Goal: Transaction & Acquisition: Purchase product/service

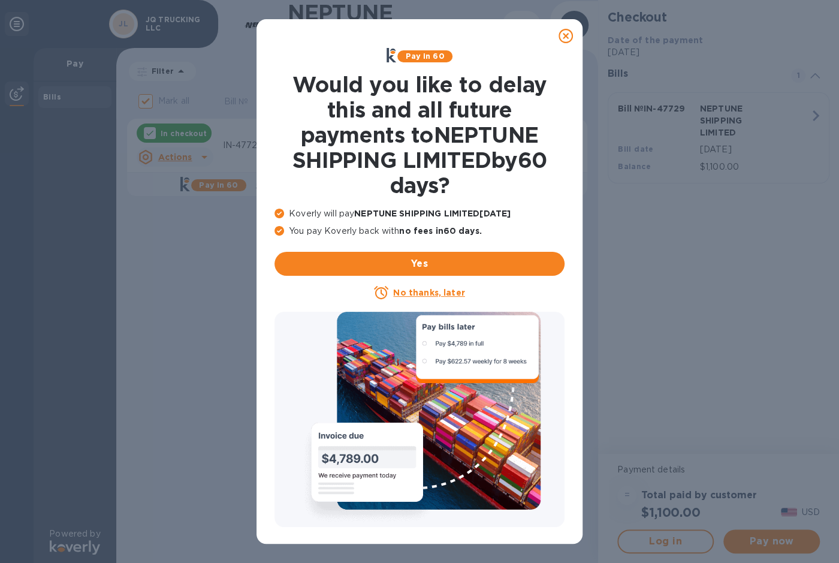
click at [569, 34] on icon at bounding box center [566, 36] width 14 height 14
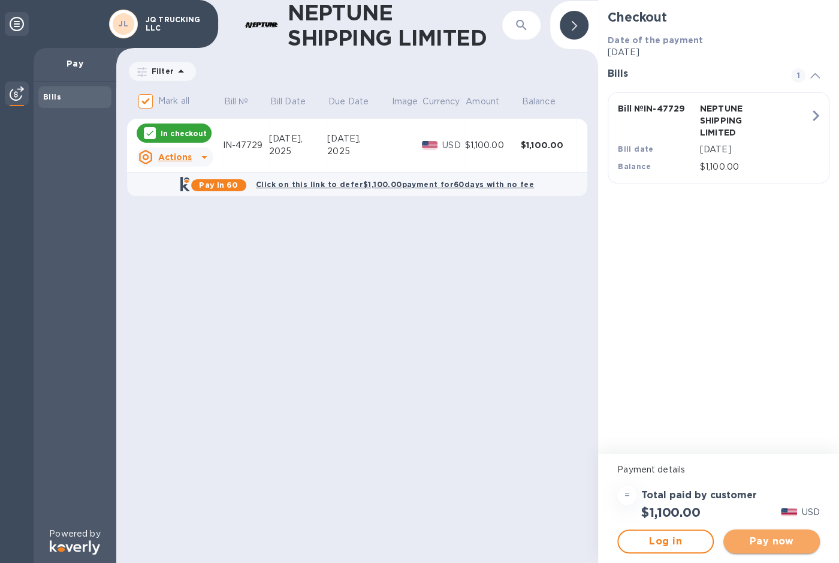
click at [755, 542] on span "Pay now" at bounding box center [771, 541] width 77 height 14
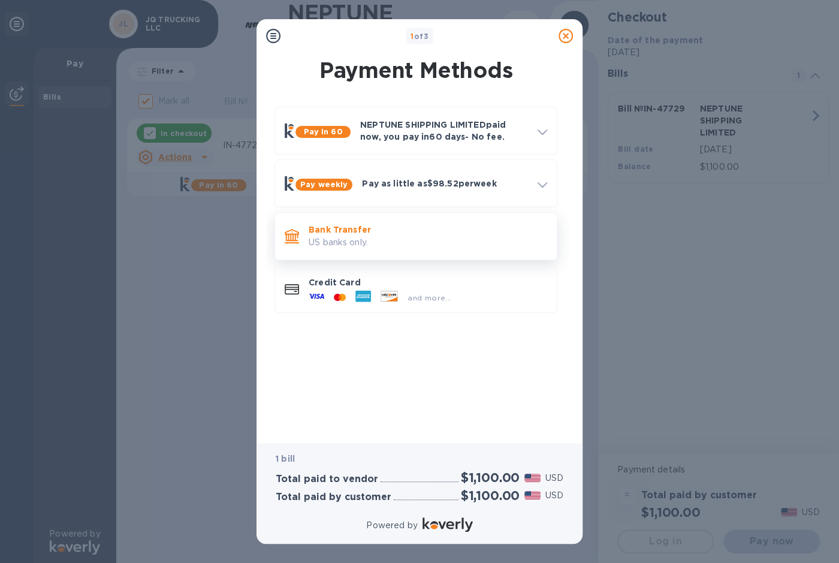
click at [304, 228] on div "Bank Transfer US banks only." at bounding box center [428, 236] width 248 height 34
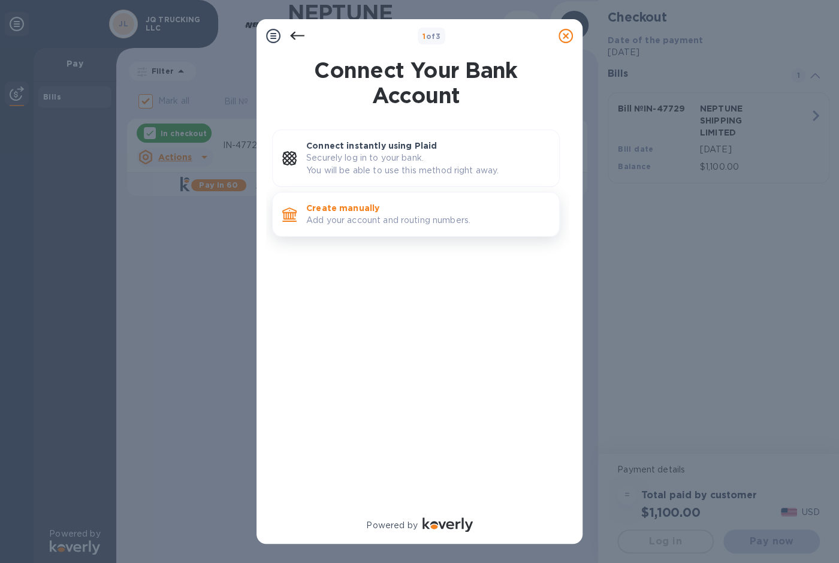
click at [335, 213] on p "Create manually" at bounding box center [427, 208] width 243 height 12
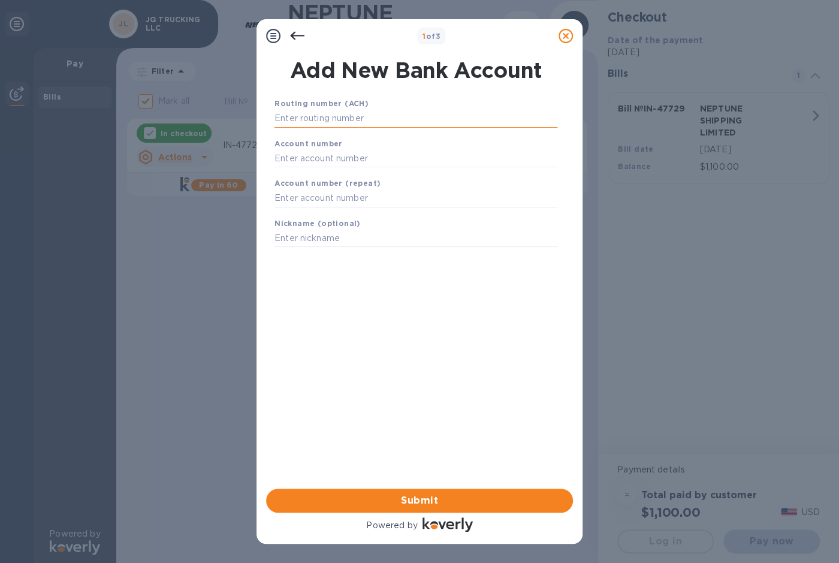
click at [332, 124] on input "text" at bounding box center [416, 119] width 283 height 18
click at [457, 120] on input "text" at bounding box center [416, 119] width 283 height 18
click at [564, 36] on icon at bounding box center [566, 36] width 14 height 14
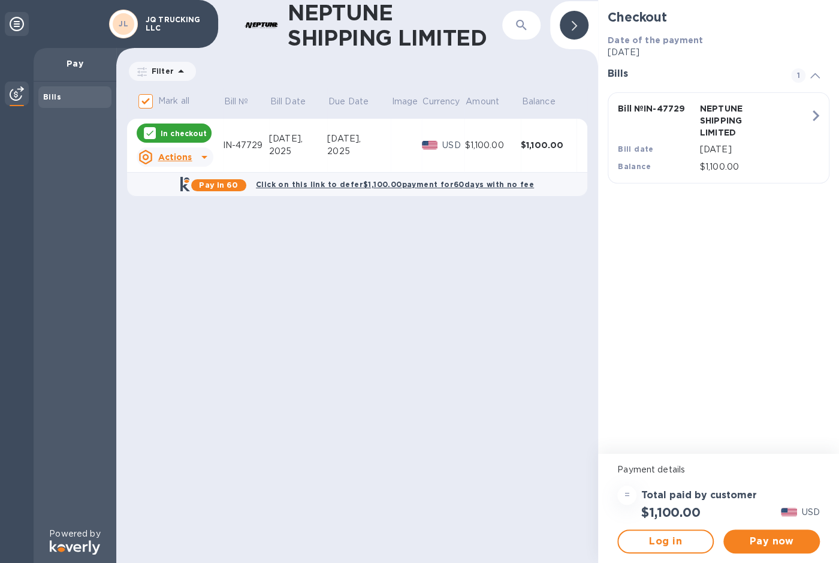
click at [204, 159] on icon at bounding box center [204, 157] width 14 height 14
click at [683, 540] on div at bounding box center [419, 281] width 839 height 563
click at [684, 540] on span "Log in" at bounding box center [665, 541] width 75 height 14
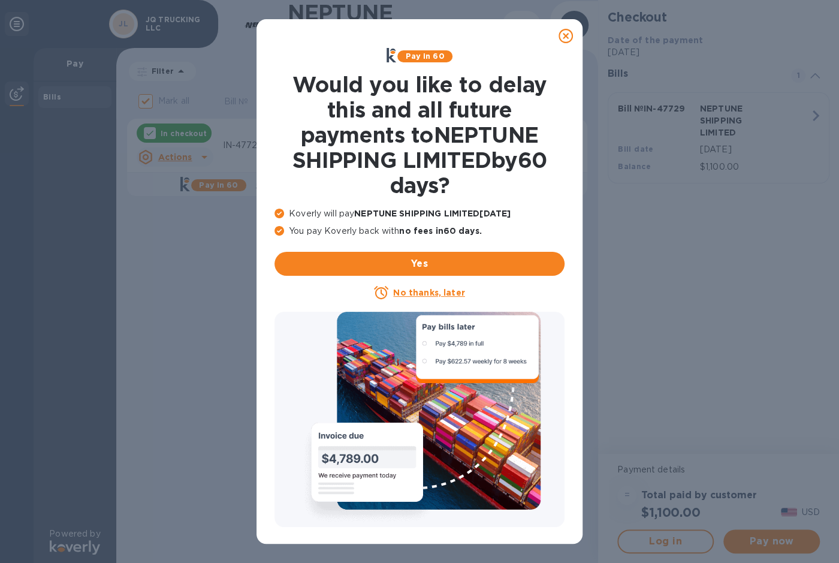
click at [565, 23] on div at bounding box center [566, 36] width 34 height 34
click at [571, 29] on div at bounding box center [566, 36] width 24 height 24
click at [566, 35] on icon at bounding box center [566, 36] width 14 height 14
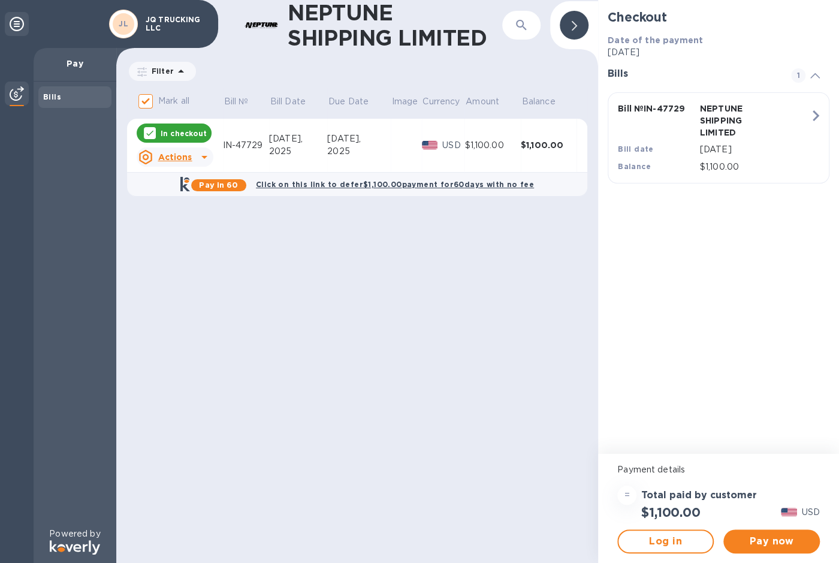
click at [122, 23] on b "JL" at bounding box center [124, 23] width 10 height 9
click at [40, 104] on div "Bills" at bounding box center [74, 97] width 73 height 22
click at [676, 549] on button "Log in" at bounding box center [665, 541] width 97 height 24
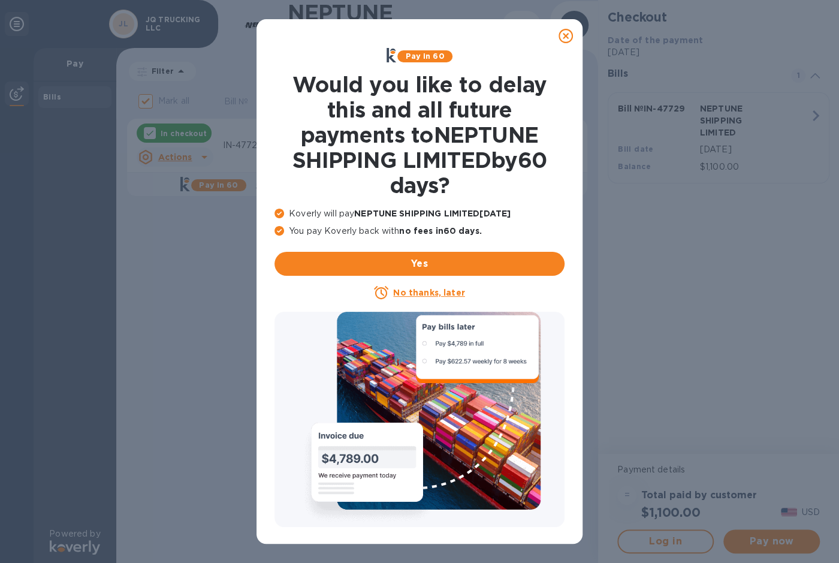
click at [560, 37] on icon at bounding box center [566, 36] width 14 height 14
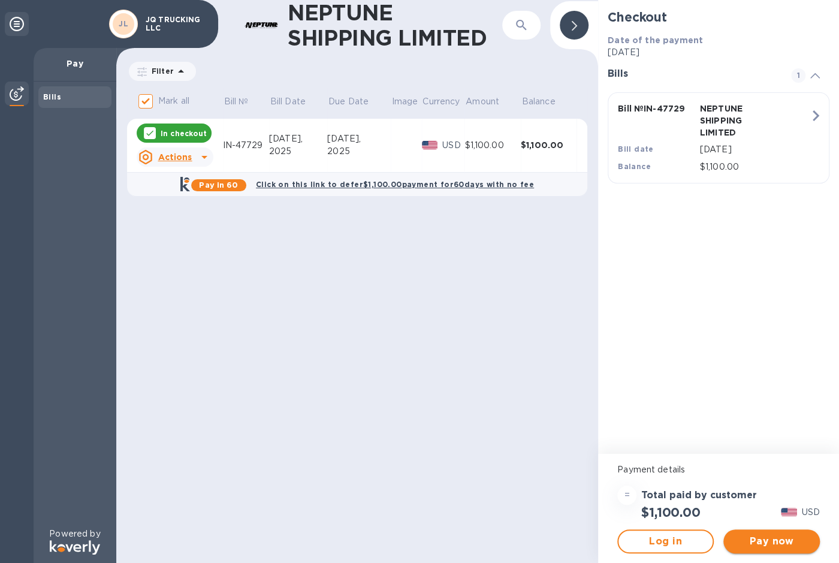
click at [786, 546] on span "Pay now" at bounding box center [771, 541] width 77 height 14
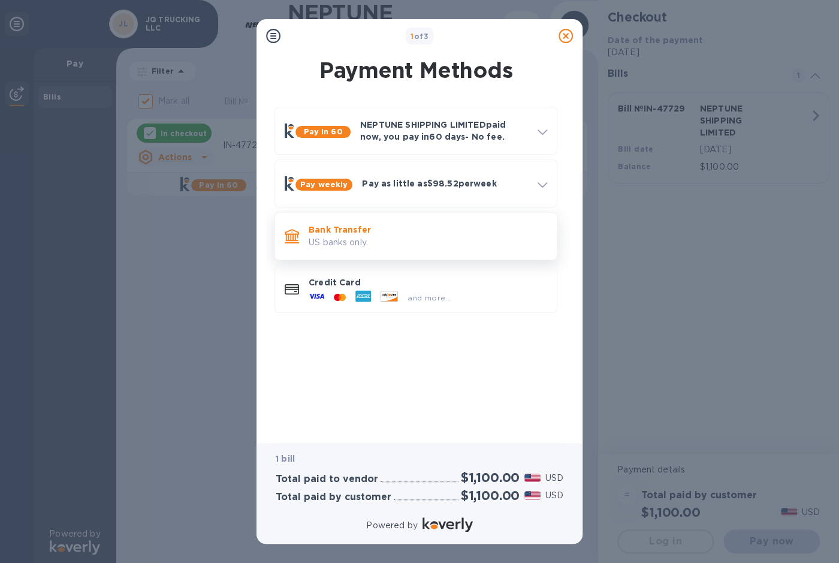
click at [371, 243] on p "US banks only." at bounding box center [428, 242] width 239 height 13
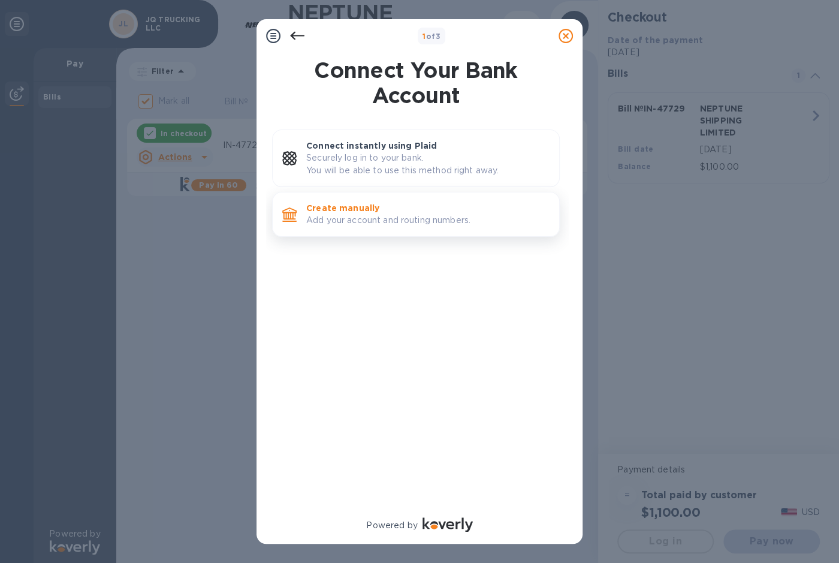
click at [357, 211] on p "Create manually" at bounding box center [427, 208] width 243 height 12
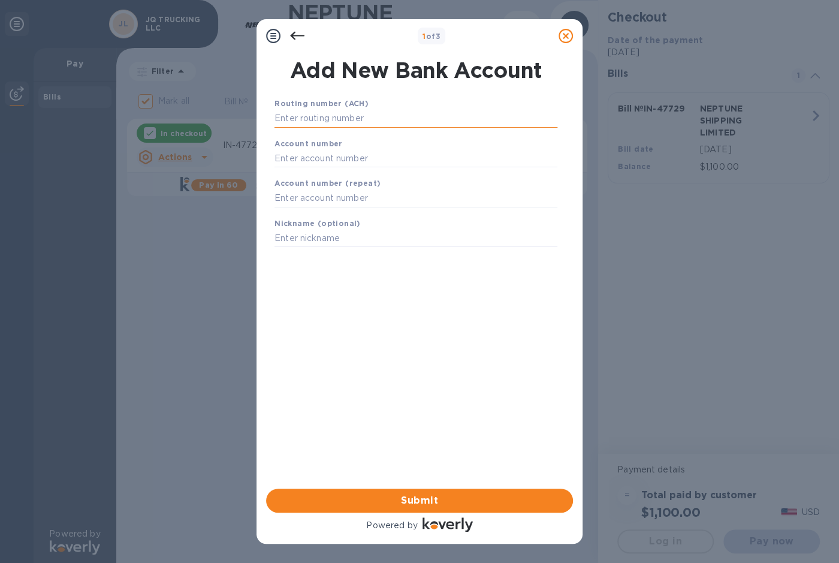
click at [340, 122] on input "text" at bounding box center [416, 119] width 283 height 18
click at [340, 125] on input "text" at bounding box center [416, 119] width 283 height 18
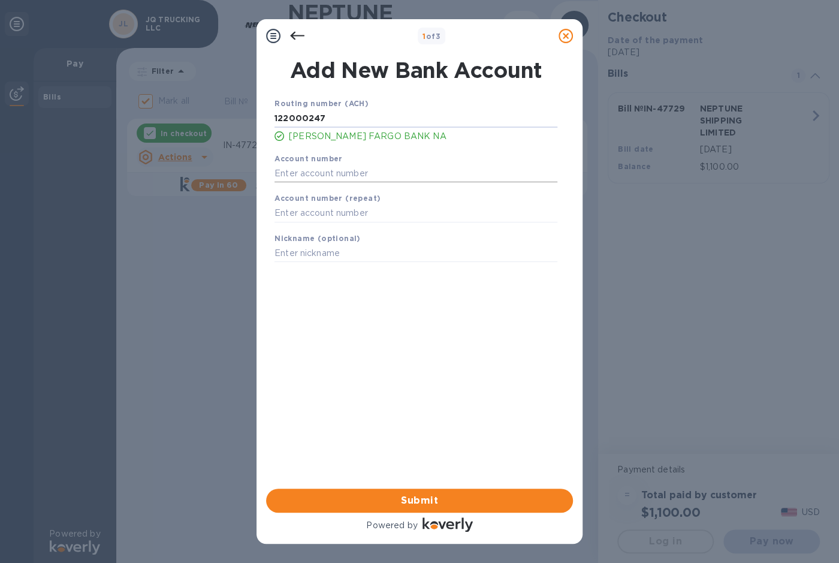
type input "122000247"
click at [322, 180] on input "text" at bounding box center [416, 173] width 283 height 18
type input "6190724572"
click at [391, 394] on div "Routing number (ACH) 122000247 WELLS FARGO BANK NA Account number 6190724572 Ac…" at bounding box center [416, 277] width 307 height 379
click at [330, 210] on input "text" at bounding box center [416, 213] width 283 height 18
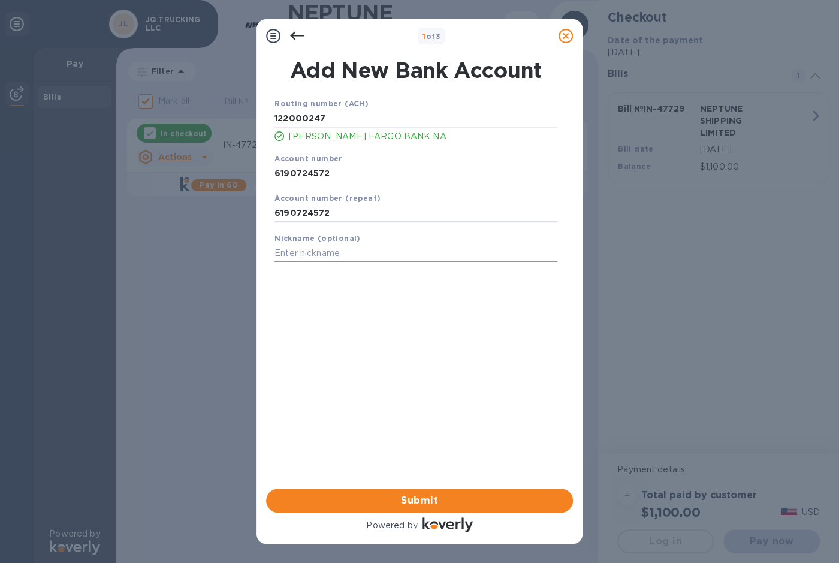
type input "6190724572"
click at [342, 252] on input "text" at bounding box center [416, 254] width 283 height 18
type input "JQ Business"
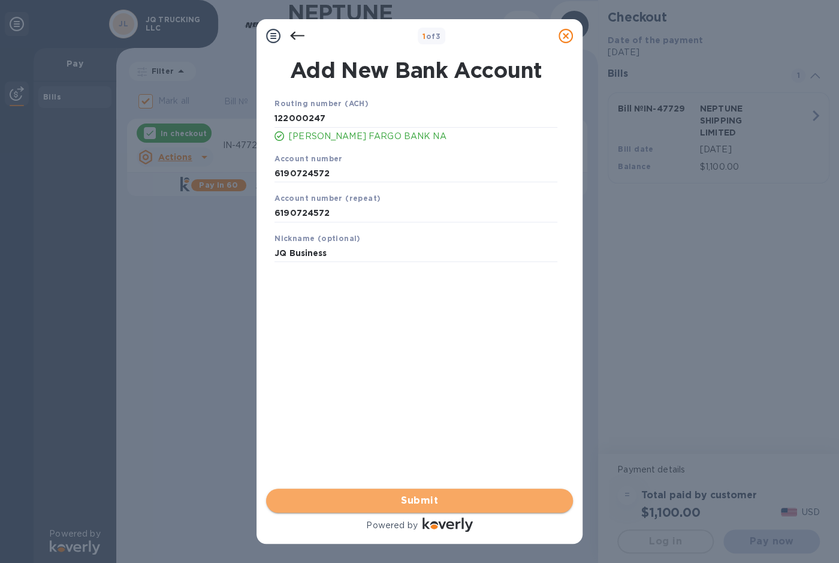
click at [414, 499] on span "Submit" at bounding box center [420, 500] width 288 height 14
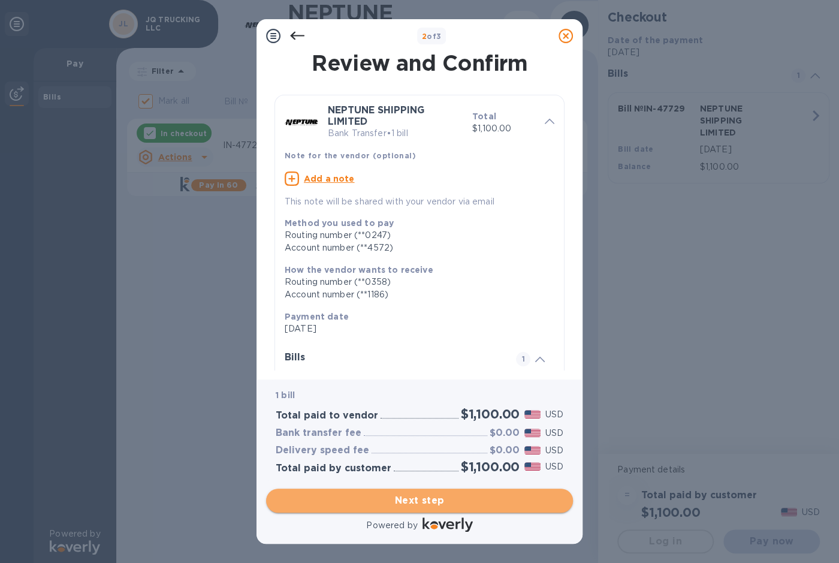
click at [417, 493] on span "Next step" at bounding box center [420, 500] width 288 height 14
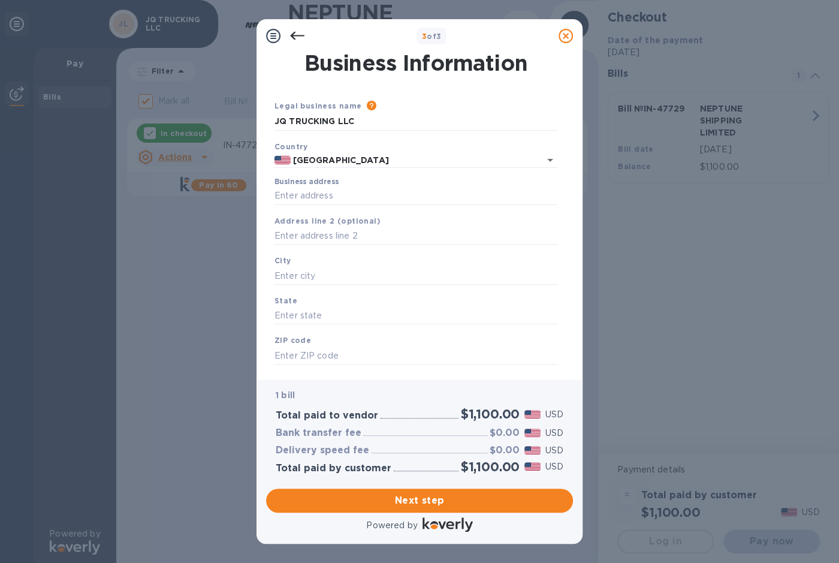
click at [316, 179] on label "Business address" at bounding box center [307, 182] width 64 height 7
click at [316, 187] on input "Business address" at bounding box center [416, 196] width 283 height 18
type input "10"
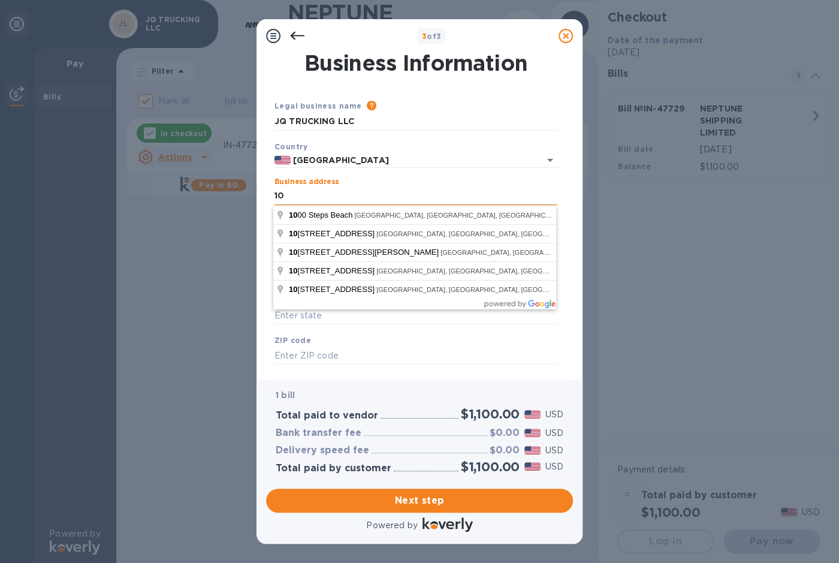
type input "US"
type input "Jurupa Valley"
type input "CA"
type input "91752"
type input "United States"
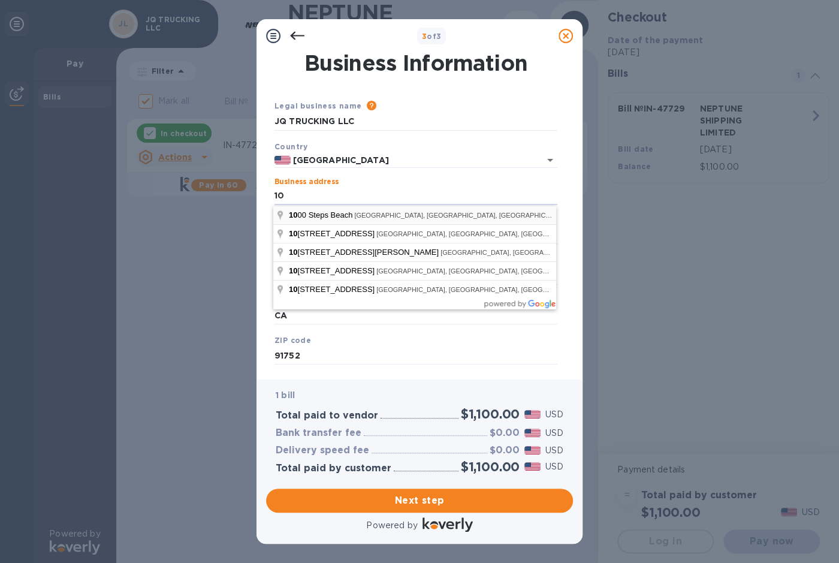
type input "10865 Wagon Train Lane"
type input "US"
type input "10865 Wagon Train Lane"
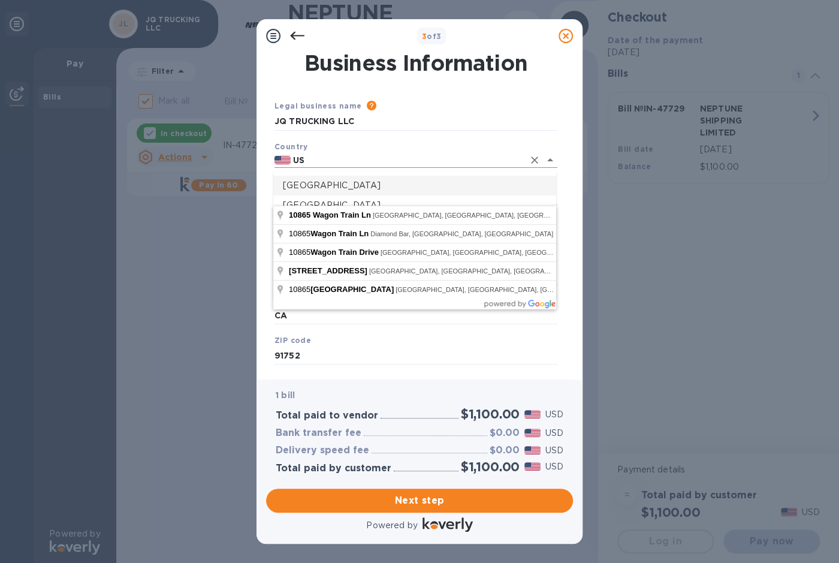
click at [374, 158] on input "US" at bounding box center [407, 160] width 233 height 15
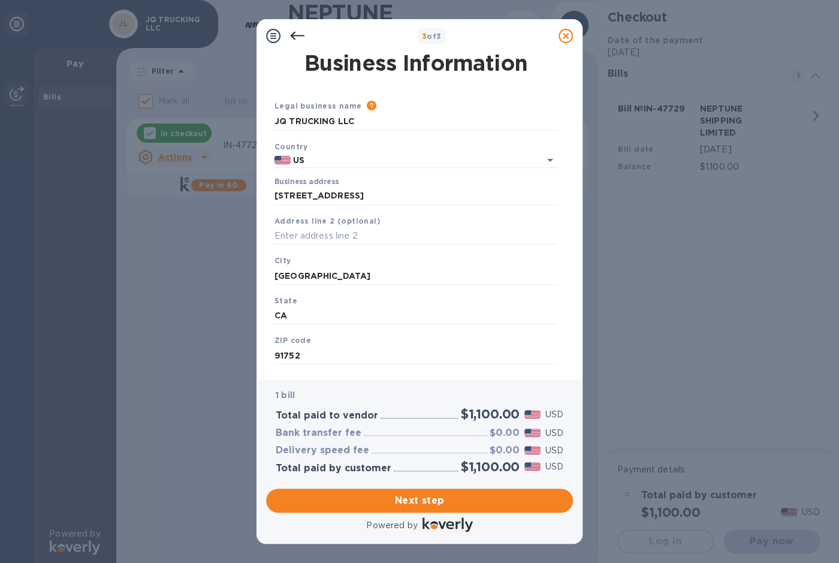
type input "United States"
click at [220, 316] on div "3 of 3 Business Information Legal business name Please provide the legal name t…" at bounding box center [419, 281] width 839 height 563
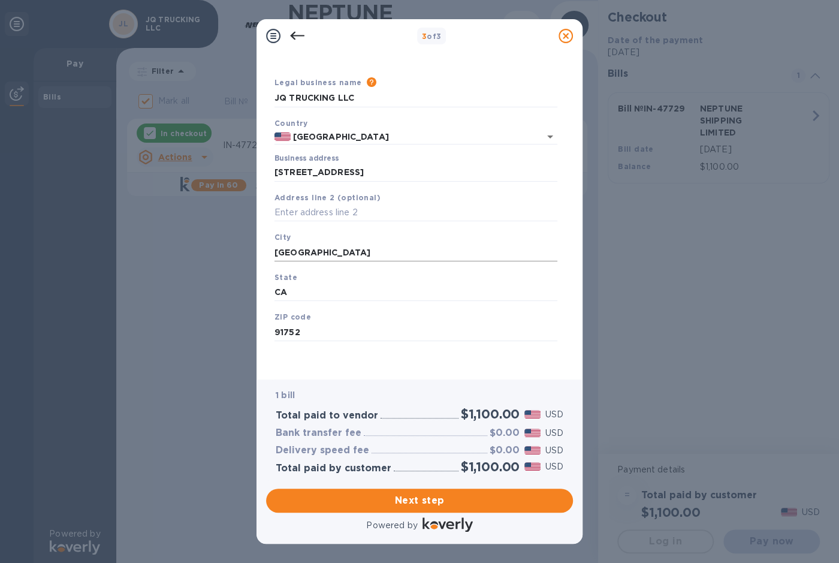
scroll to position [39, 0]
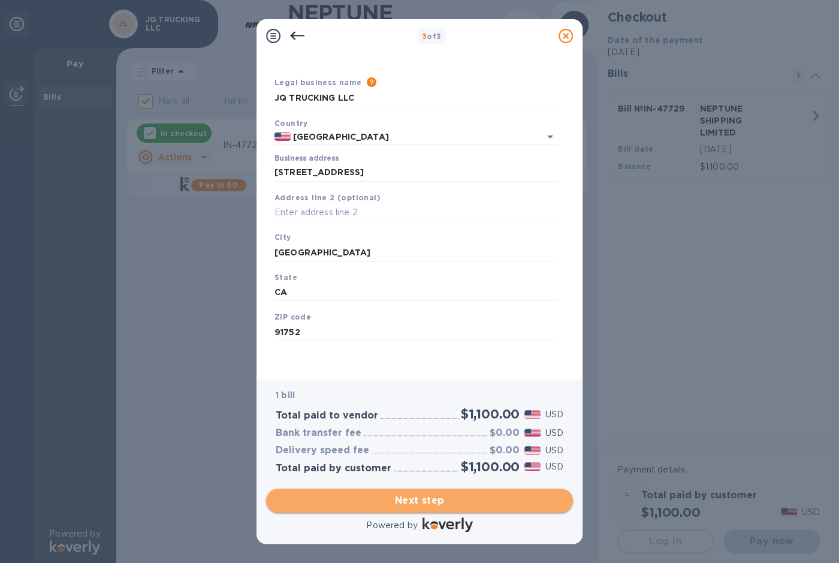
click at [407, 493] on span "Next step" at bounding box center [420, 500] width 288 height 14
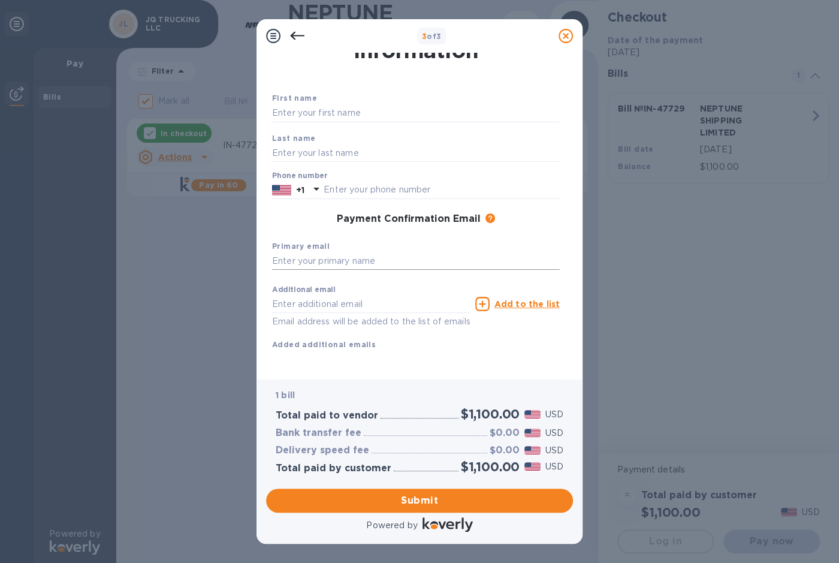
click at [362, 258] on input "text" at bounding box center [416, 261] width 288 height 18
type input "jqt149@gmail.com"
click at [357, 177] on div "Phone number +1" at bounding box center [416, 185] width 288 height 28
click at [357, 184] on input "text" at bounding box center [442, 190] width 236 height 18
type input "3235489482"
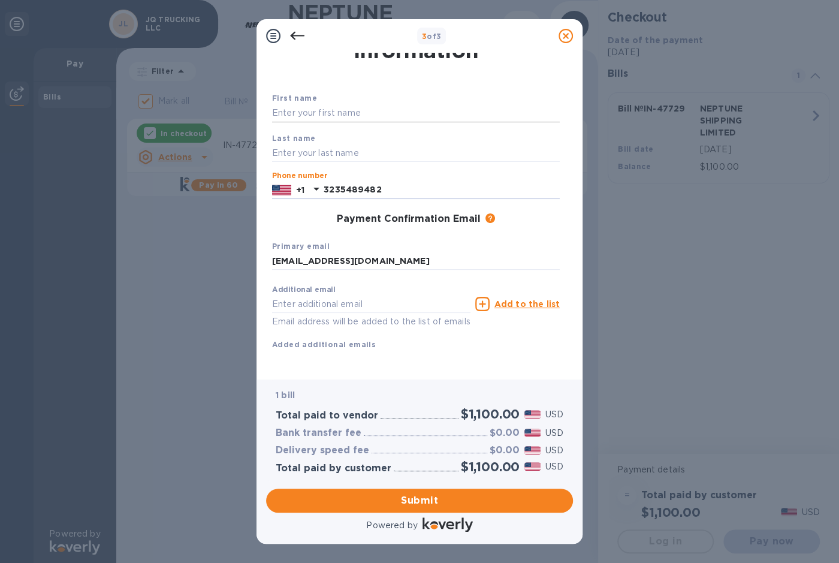
click at [332, 113] on input "text" at bounding box center [416, 113] width 288 height 18
type input "JQ"
click at [336, 141] on div "Last name" at bounding box center [415, 147] width 297 height 40
click at [336, 153] on input "text" at bounding box center [416, 153] width 288 height 18
type input "Trucking"
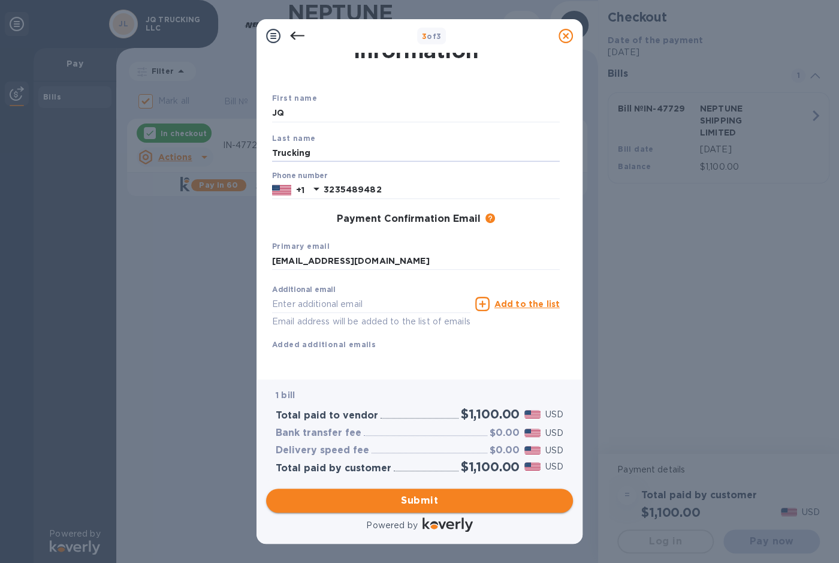
click at [420, 506] on span "Submit" at bounding box center [420, 500] width 288 height 14
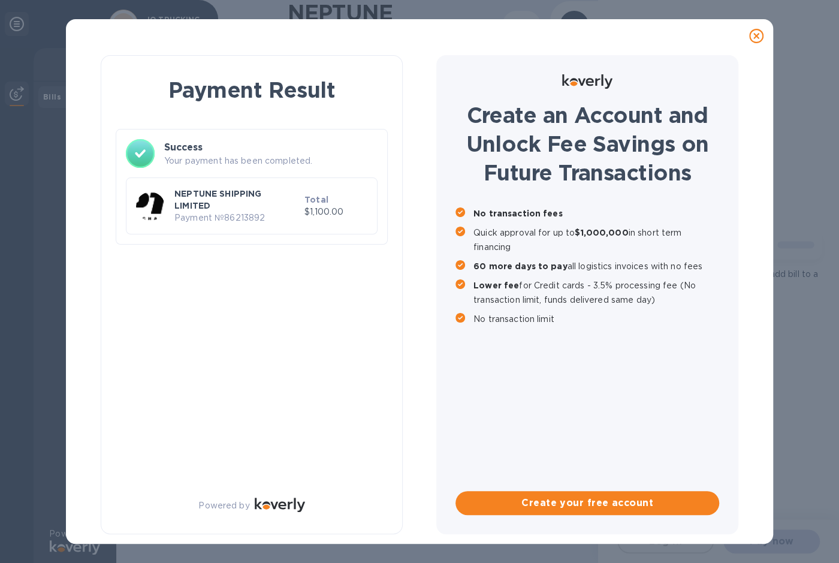
checkbox input "false"
click at [751, 35] on icon at bounding box center [756, 36] width 14 height 14
